Goal: Information Seeking & Learning: Learn about a topic

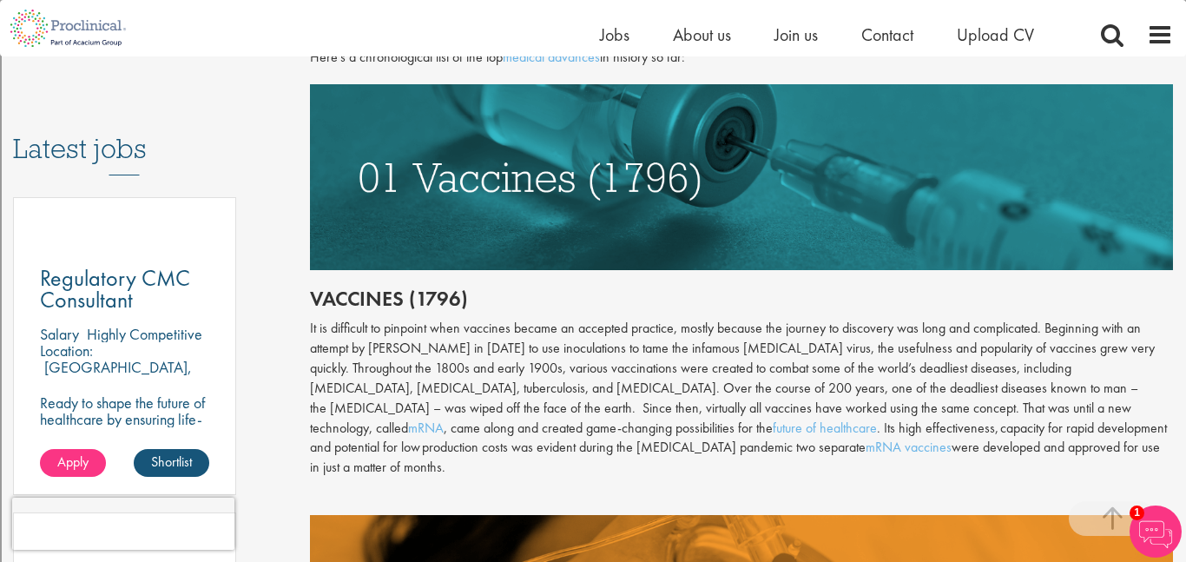
scroll to position [846, 0]
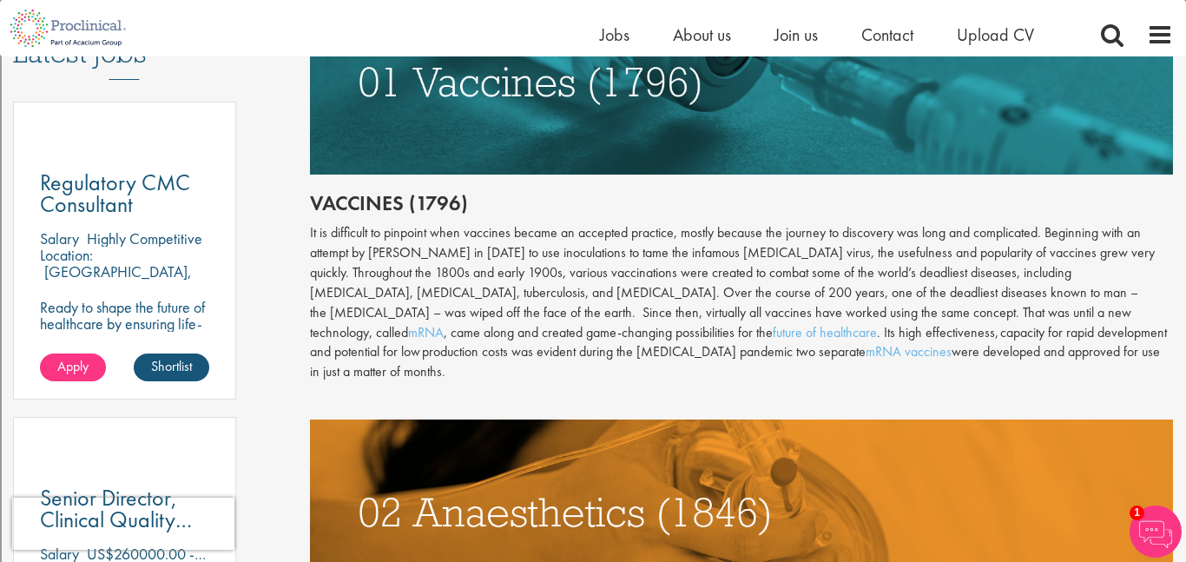
drag, startPoint x: 897, startPoint y: 358, endPoint x: 307, endPoint y: 228, distance: 603.7
click at [343, 240] on div "It is difficult to pinpoint when vaccines became an accepted practice, mostly b…" at bounding box center [742, 302] width 864 height 159
click at [323, 234] on div "It is difficult to pinpoint when vaccines became an accepted practice, mostly b…" at bounding box center [742, 302] width 864 height 159
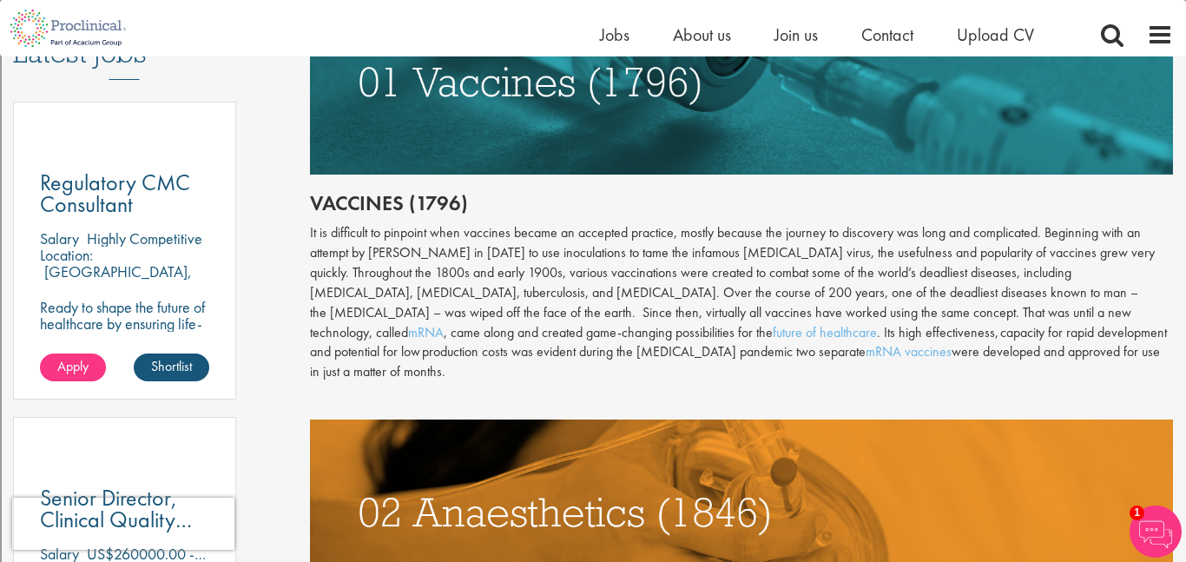
drag, startPoint x: 305, startPoint y: 234, endPoint x: 894, endPoint y: 350, distance: 600.0
copy div "It is difficult to pinpoint when vaccines became an accepted practice, mostly b…"
click at [927, 323] on div "It is difficult to pinpoint when vaccines became an accepted practice, mostly b…" at bounding box center [742, 302] width 864 height 159
drag, startPoint x: 466, startPoint y: 207, endPoint x: 312, endPoint y: 206, distance: 154.6
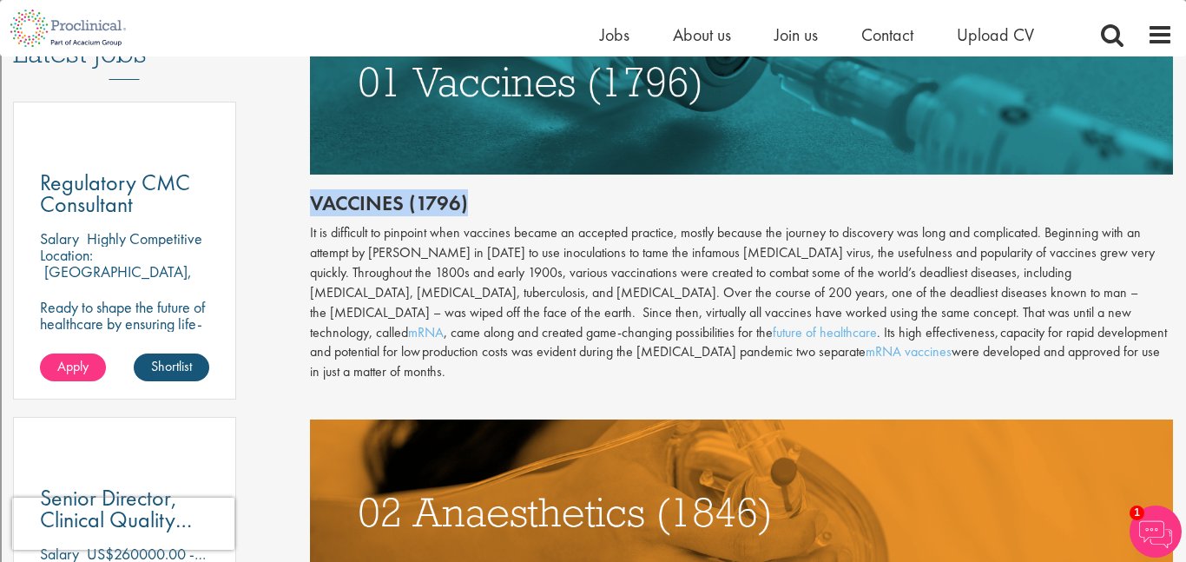
click at [312, 206] on h2 "Vaccines (1796)" at bounding box center [742, 203] width 864 height 23
copy h2 "Vaccines (1796)"
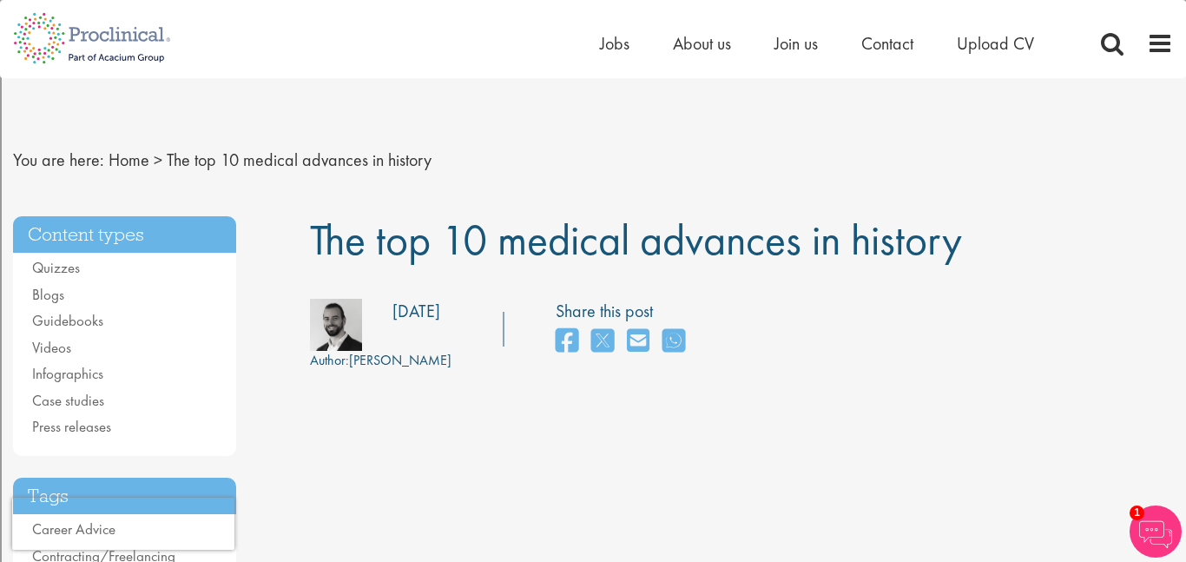
drag, startPoint x: 978, startPoint y: 247, endPoint x: 311, endPoint y: 220, distance: 667.5
click at [311, 220] on h1 "The top 10 medical advances in history" at bounding box center [742, 240] width 864 height 48
copy span "The top 10 medical advances in history"
drag, startPoint x: 188, startPoint y: 57, endPoint x: 172, endPoint y: 53, distance: 16.2
click at [172, 53] on div "Home Jobs About us Join us Contact Upload CV" at bounding box center [586, 32] width 1173 height 65
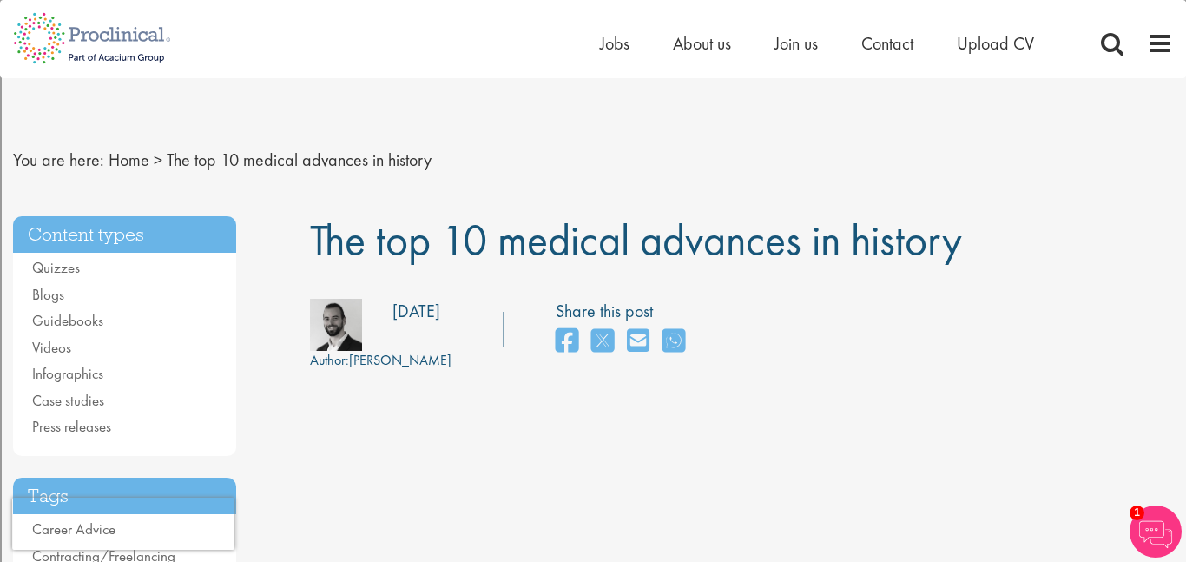
drag, startPoint x: 189, startPoint y: 58, endPoint x: 96, endPoint y: 37, distance: 96.1
click at [96, 37] on div "Home Jobs About us Join us Contact Upload CV" at bounding box center [586, 32] width 1173 height 65
click at [66, 19] on img at bounding box center [92, 38] width 184 height 76
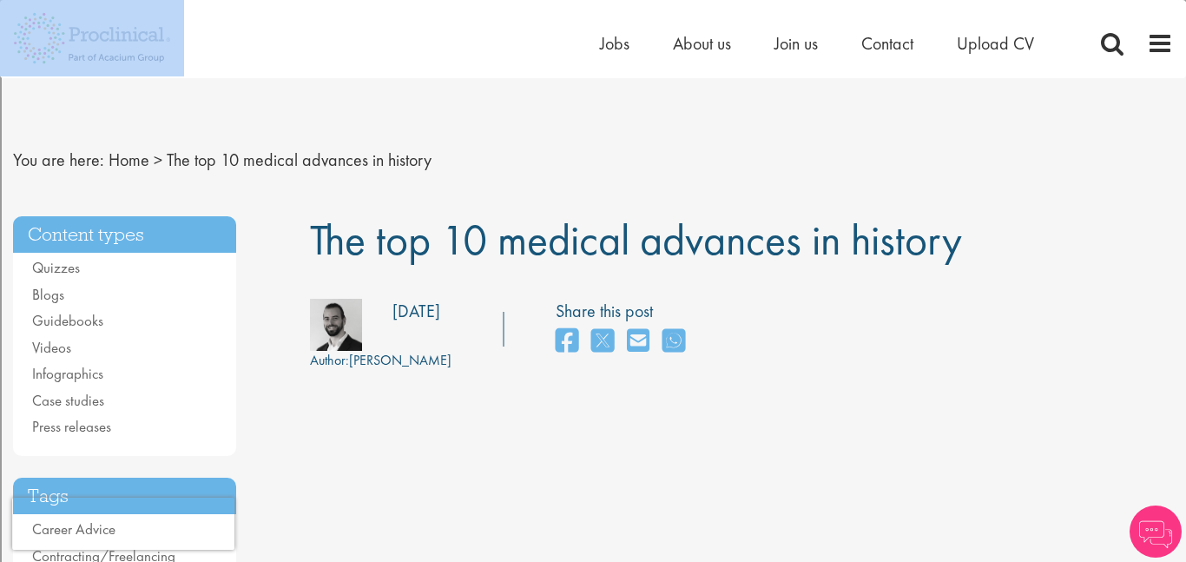
click at [33, 30] on div "Home Jobs About us Join us Contact Upload CV" at bounding box center [586, 32] width 1173 height 65
click at [276, 39] on div "Home Jobs About us Join us Contact Upload CV" at bounding box center [586, 32] width 1173 height 65
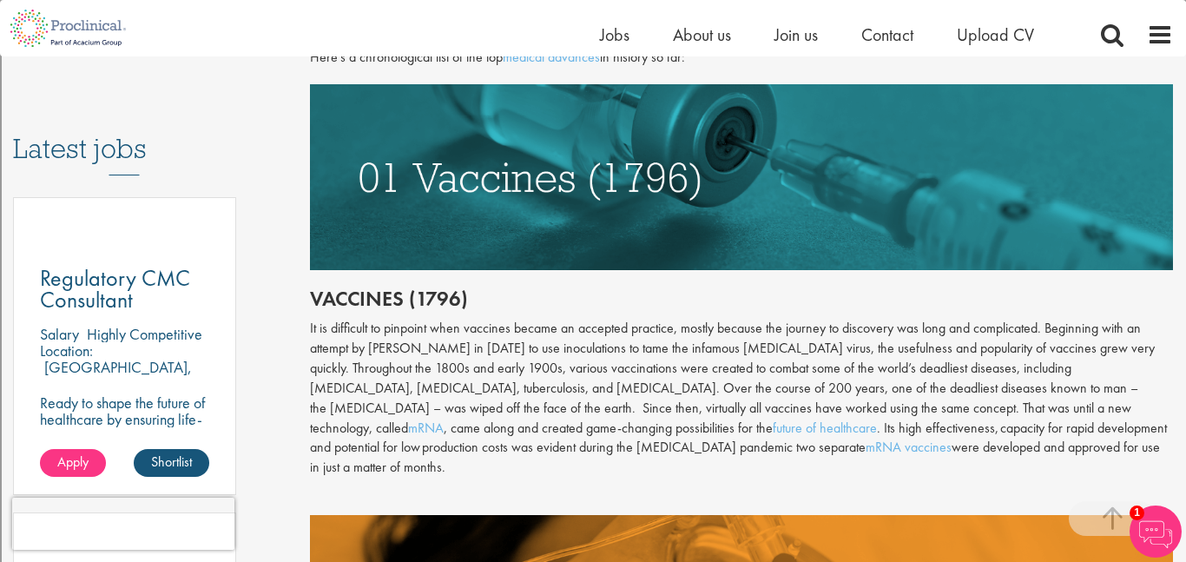
scroll to position [874, 0]
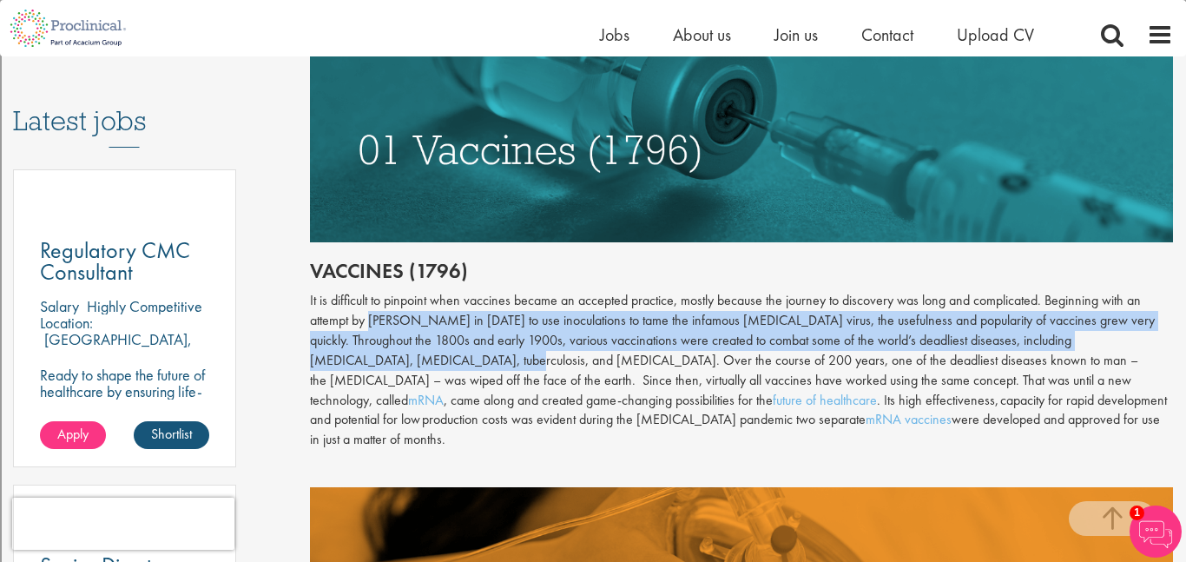
drag, startPoint x: 370, startPoint y: 318, endPoint x: 446, endPoint y: 354, distance: 84.7
click at [446, 354] on div "It is difficult to pinpoint when vaccines became an accepted practice, mostly b…" at bounding box center [742, 370] width 864 height 159
copy div "[PERSON_NAME] in [DATE] to use inoculations to tame the infamous [MEDICAL_DATA]…"
